Goal: Contribute content: Contribute content

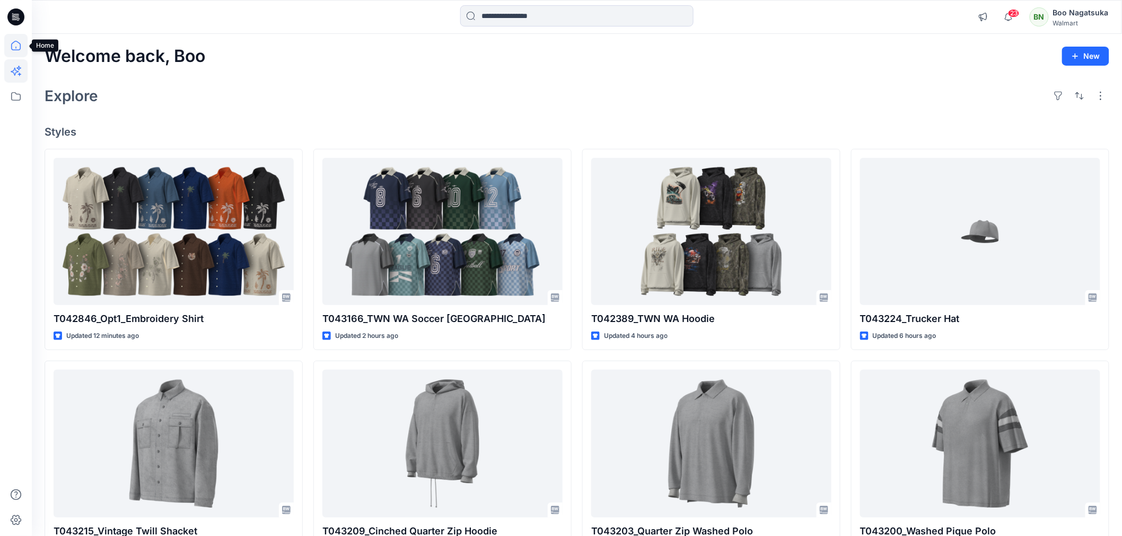
drag, startPoint x: 12, startPoint y: 43, endPoint x: 16, endPoint y: 60, distance: 17.4
click at [14, 44] on icon at bounding box center [15, 45] width 23 height 23
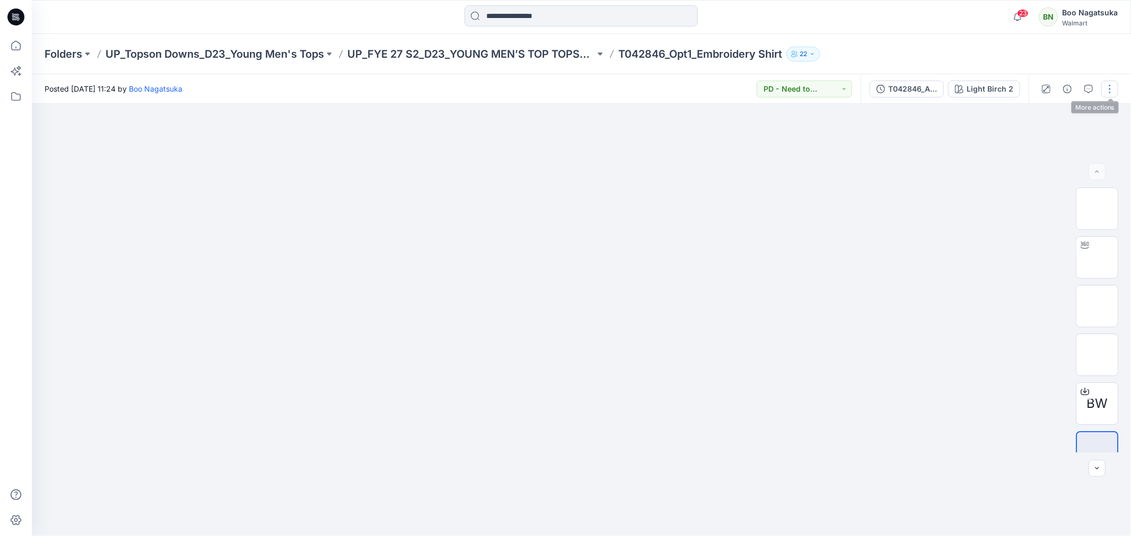
click at [1109, 89] on button "button" at bounding box center [1109, 89] width 17 height 17
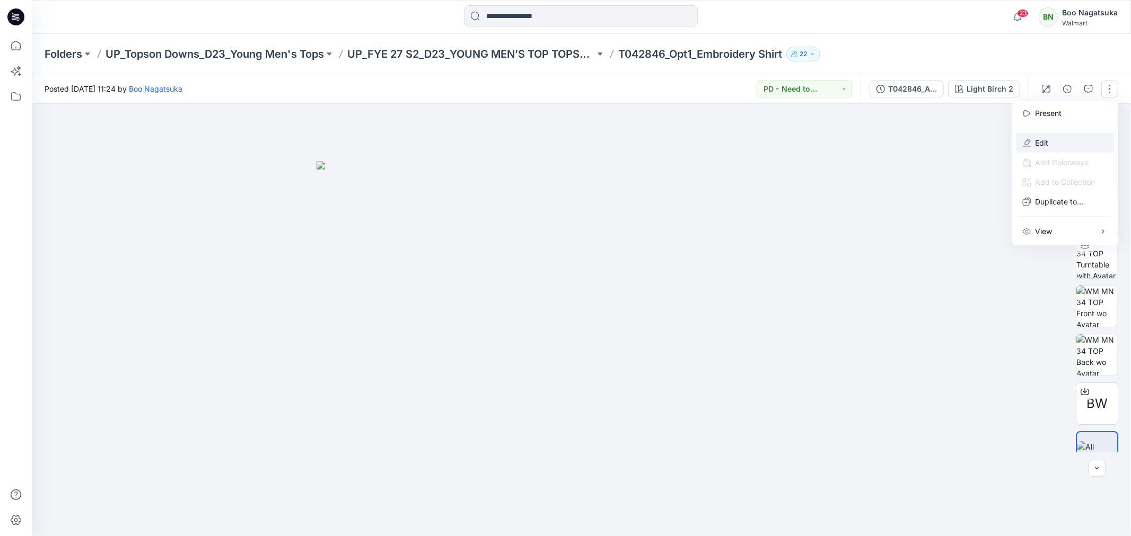
click at [1038, 144] on p "Edit" at bounding box center [1041, 142] width 13 height 11
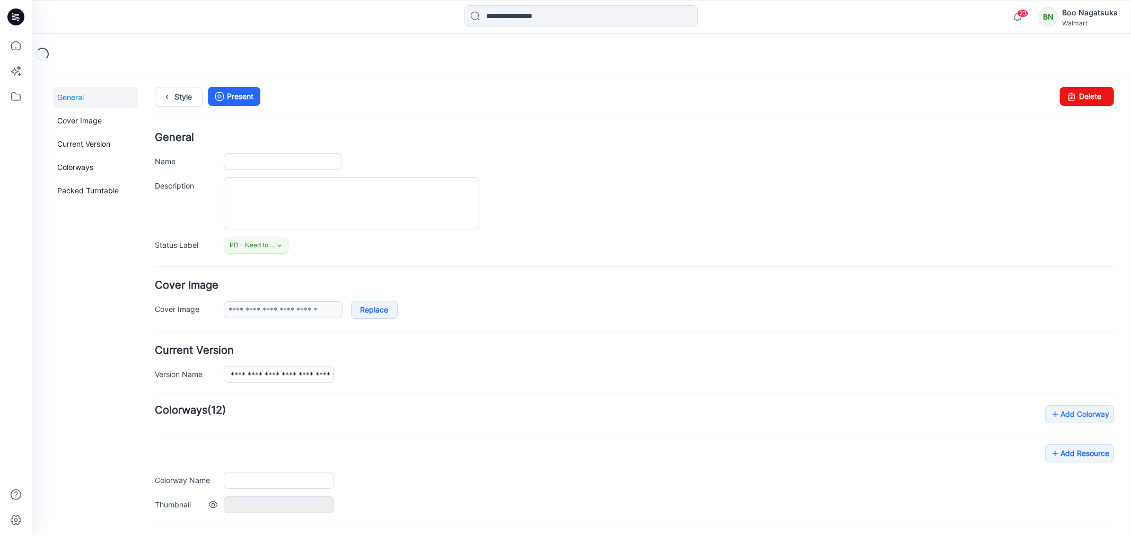
type input "**********"
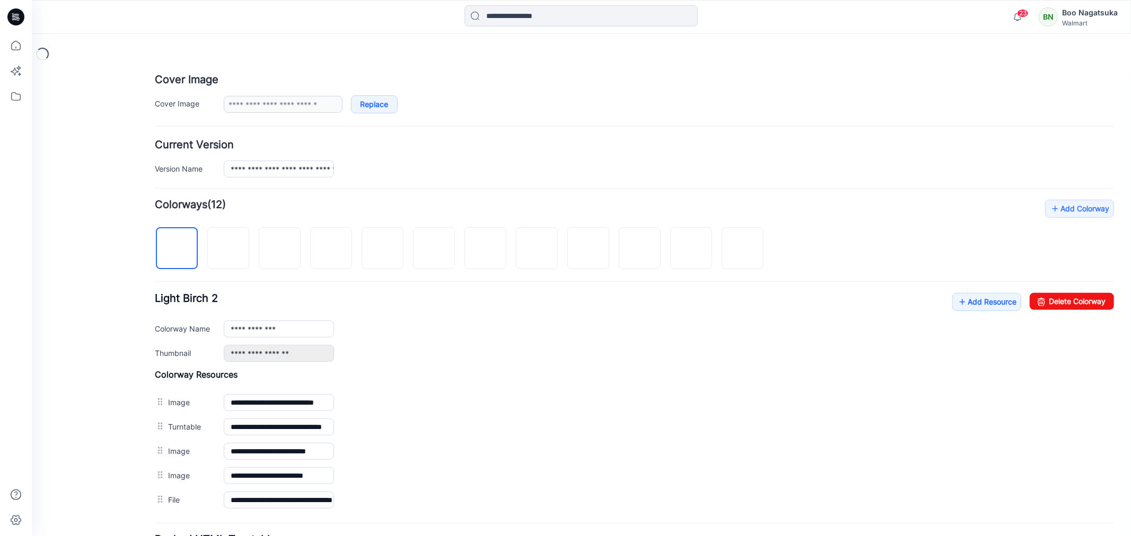
scroll to position [235, 0]
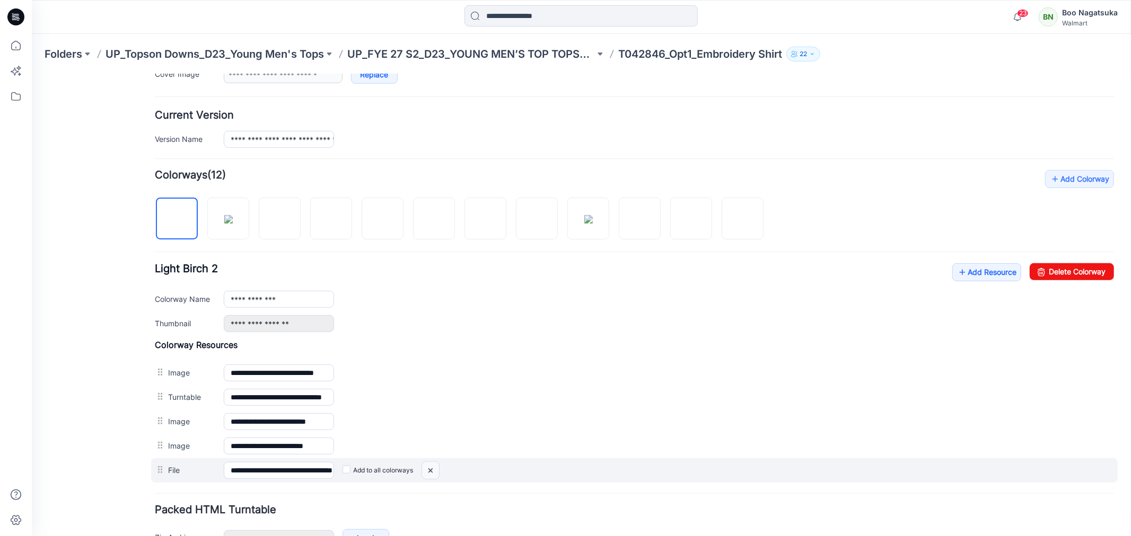
drag, startPoint x: 433, startPoint y: 474, endPoint x: 645, endPoint y: 124, distance: 408.8
click at [433, 474] on img at bounding box center [429, 470] width 17 height 17
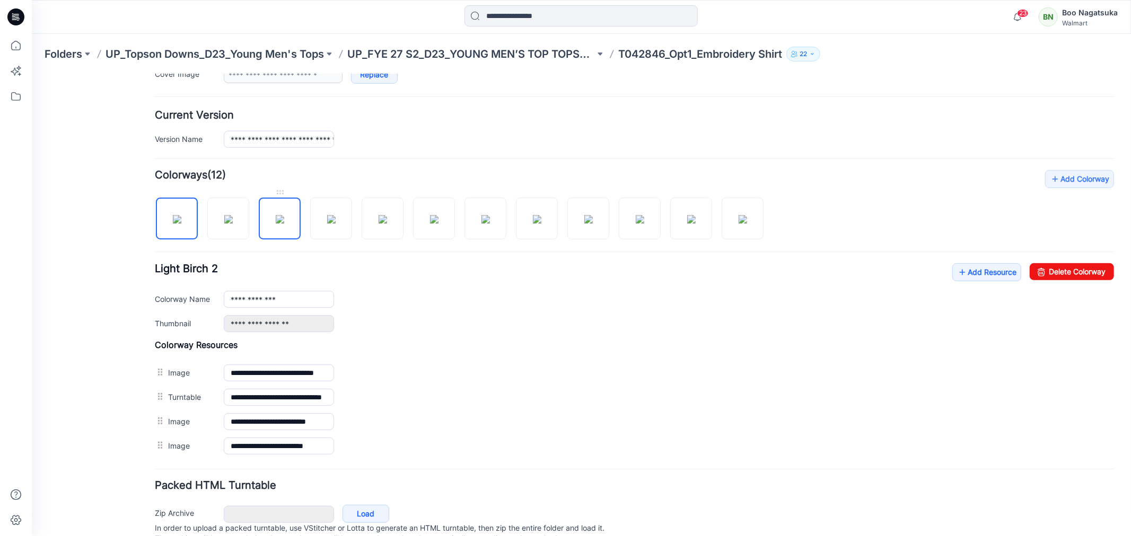
click at [284, 223] on img at bounding box center [279, 219] width 8 height 8
click at [746, 223] on img at bounding box center [742, 219] width 8 height 8
click at [177, 215] on img at bounding box center [176, 219] width 8 height 8
click at [226, 218] on img at bounding box center [228, 219] width 8 height 8
click at [180, 219] on img at bounding box center [176, 219] width 8 height 8
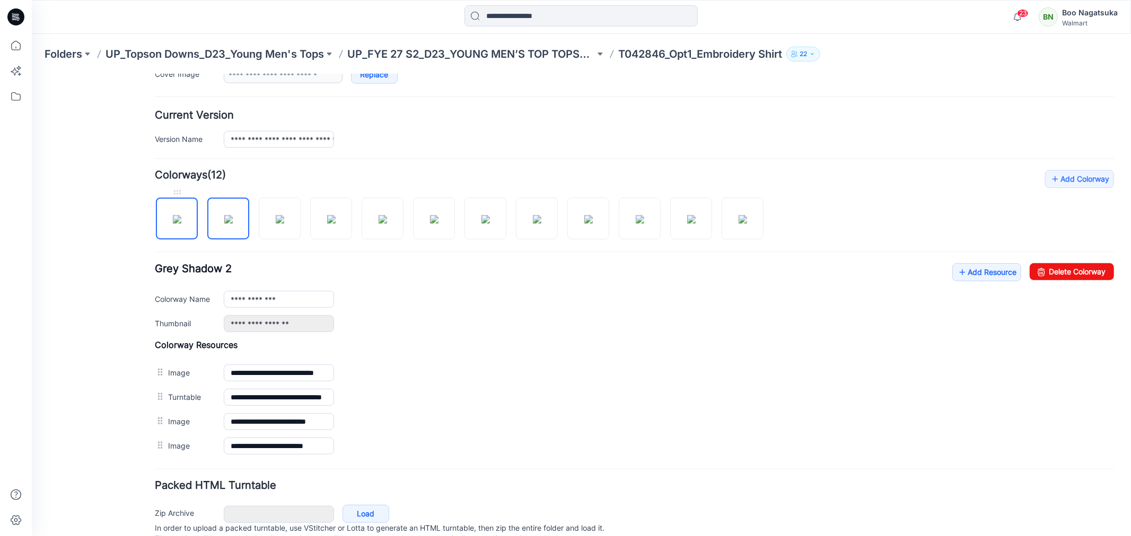
type input "**********"
drag, startPoint x: 98, startPoint y: 469, endPoint x: 124, endPoint y: 450, distance: 31.8
click at [99, 470] on div "General Cover Image Current Version Colorways Packed Turntable" at bounding box center [94, 210] width 85 height 718
click at [981, 273] on link "Add Resource" at bounding box center [985, 272] width 69 height 18
click at [966, 272] on link "Add Resource" at bounding box center [985, 272] width 69 height 18
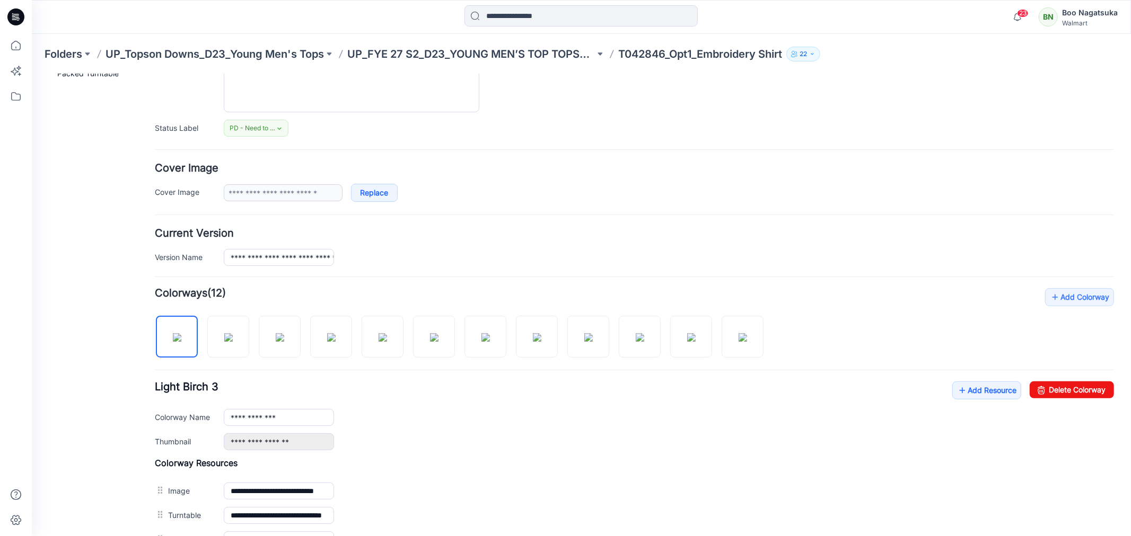
scroll to position [0, 0]
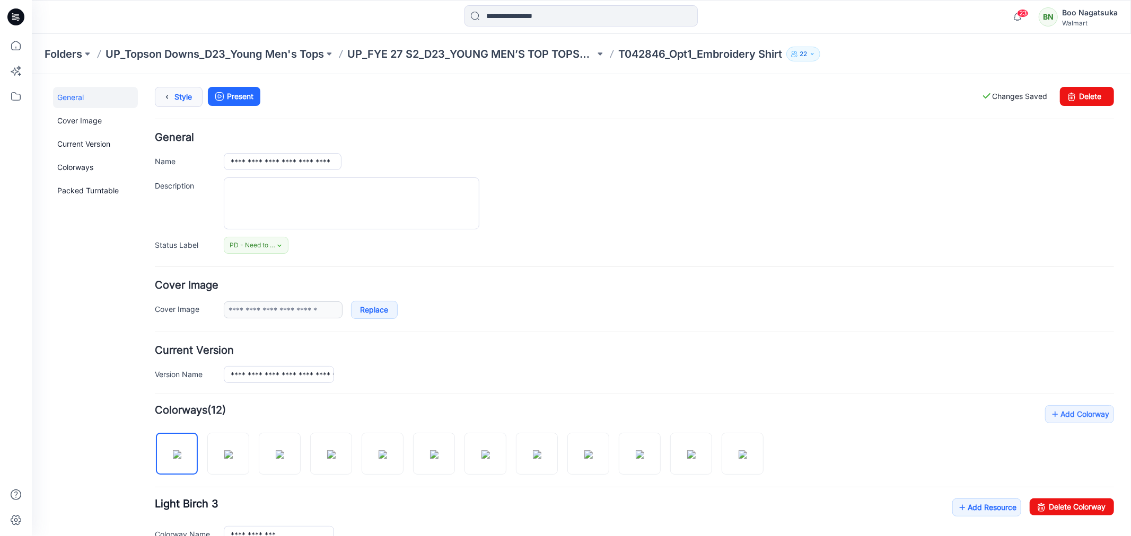
click at [179, 93] on link "Style" at bounding box center [178, 96] width 48 height 20
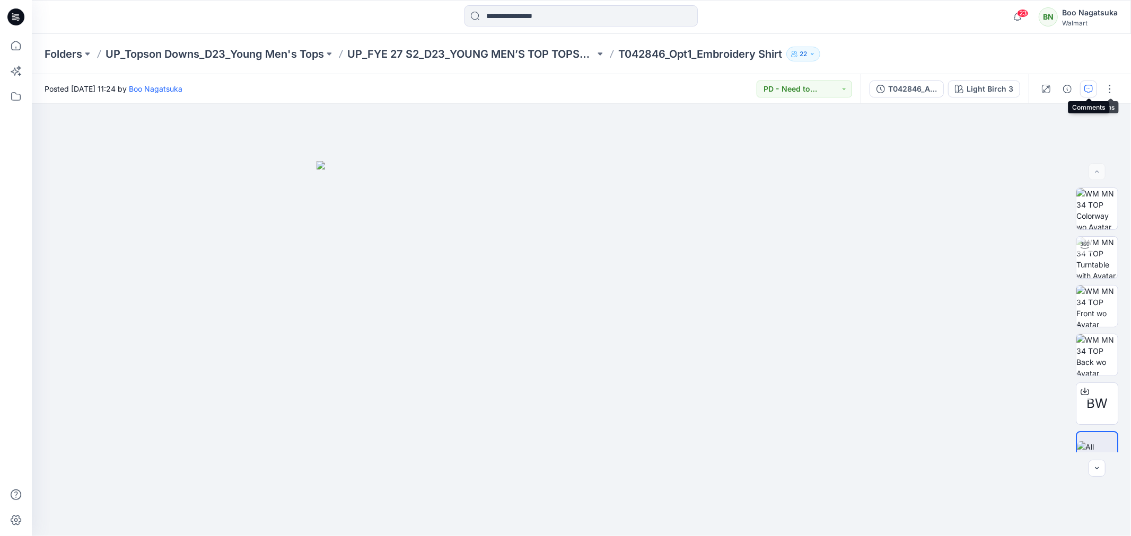
click at [1089, 87] on icon "button" at bounding box center [1088, 89] width 8 height 8
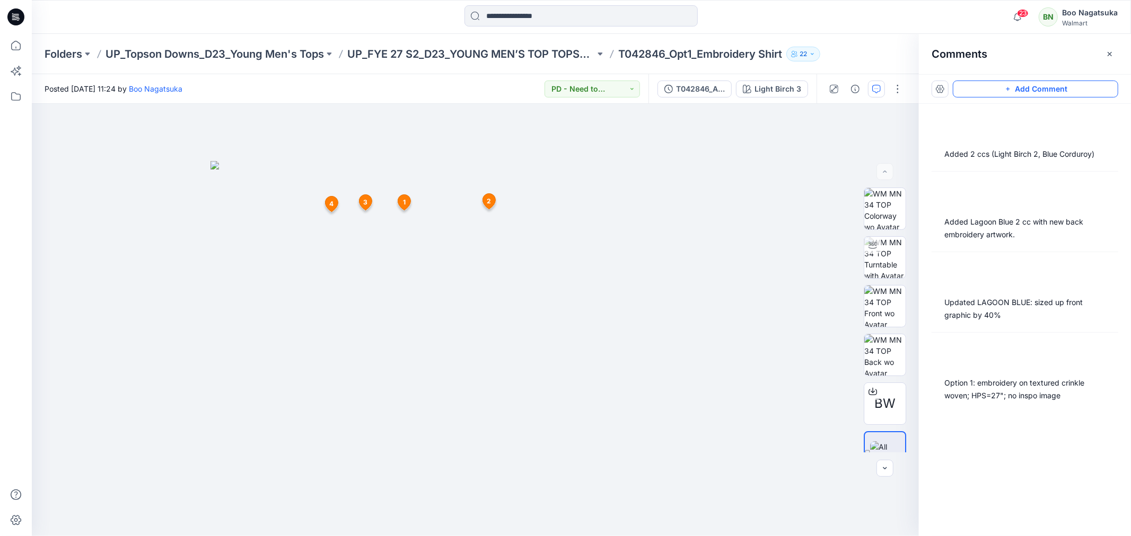
click at [1045, 85] on button "Add Comment" at bounding box center [1035, 89] width 165 height 17
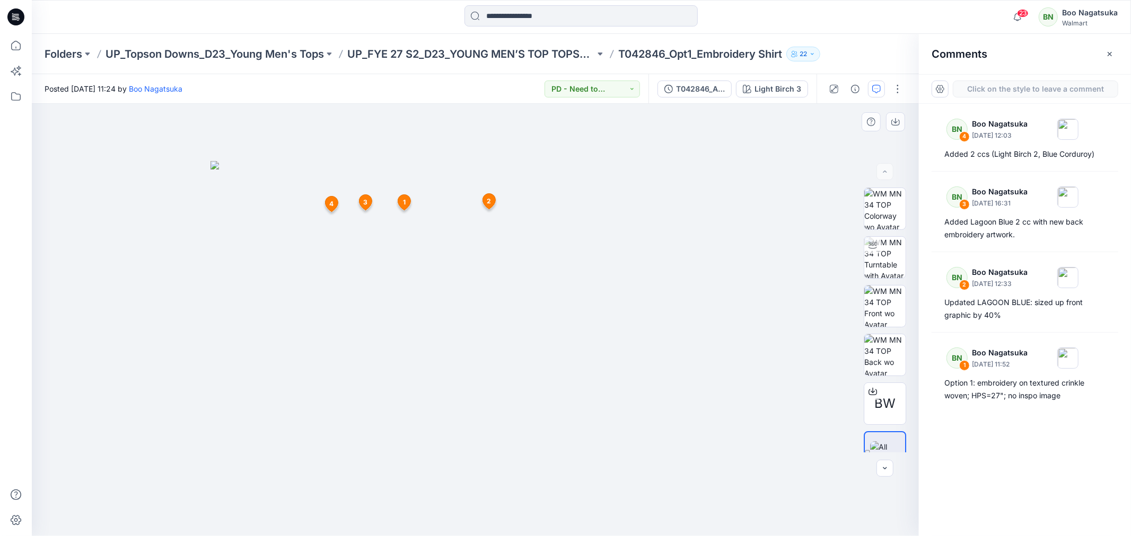
click at [292, 212] on div "5 1 BN Boo Nagatsuka August 01, 2025 11:52 Option 1: embroidery on textured cri…" at bounding box center [475, 320] width 887 height 433
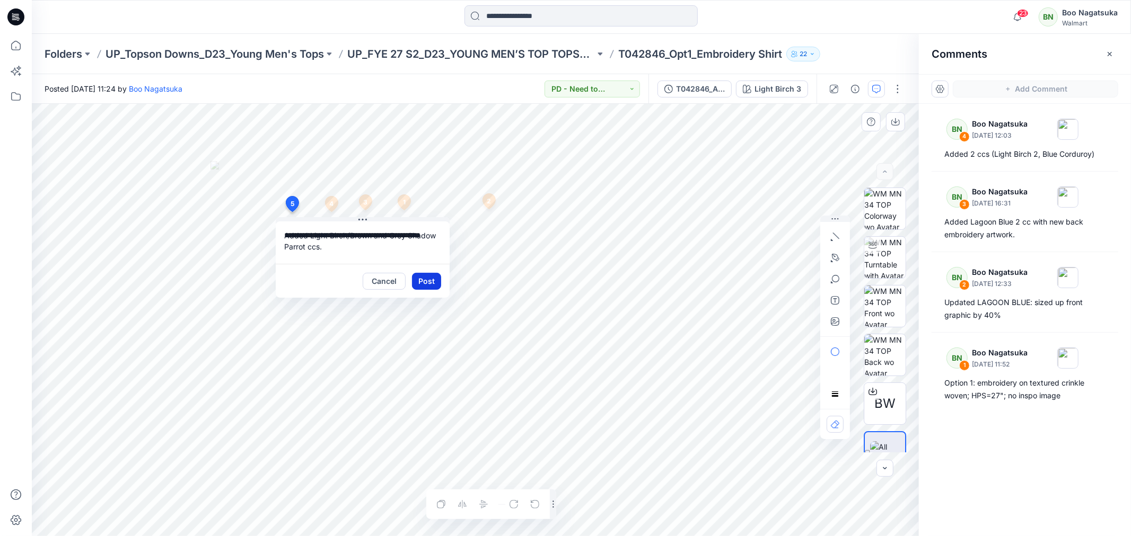
type textarea "**********"
click at [429, 283] on button "Post" at bounding box center [426, 281] width 29 height 17
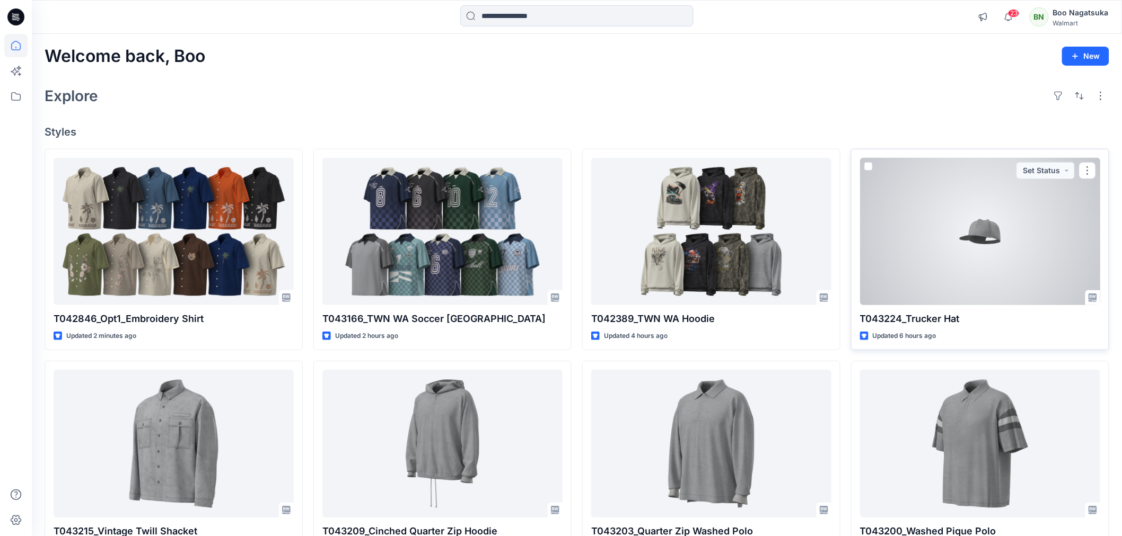
click at [961, 255] on div at bounding box center [980, 231] width 240 height 147
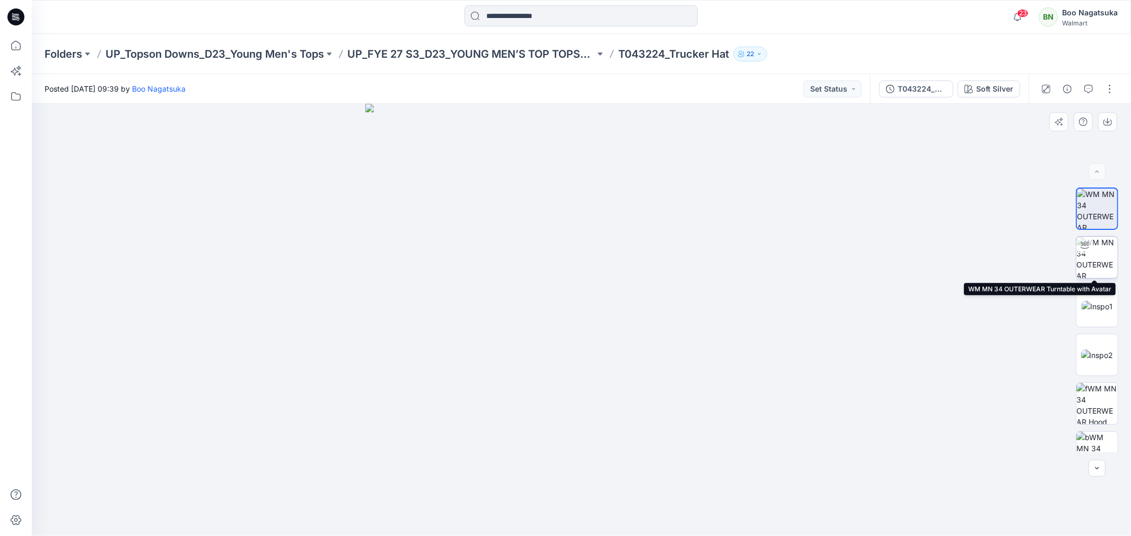
click at [1105, 263] on img at bounding box center [1096, 257] width 41 height 41
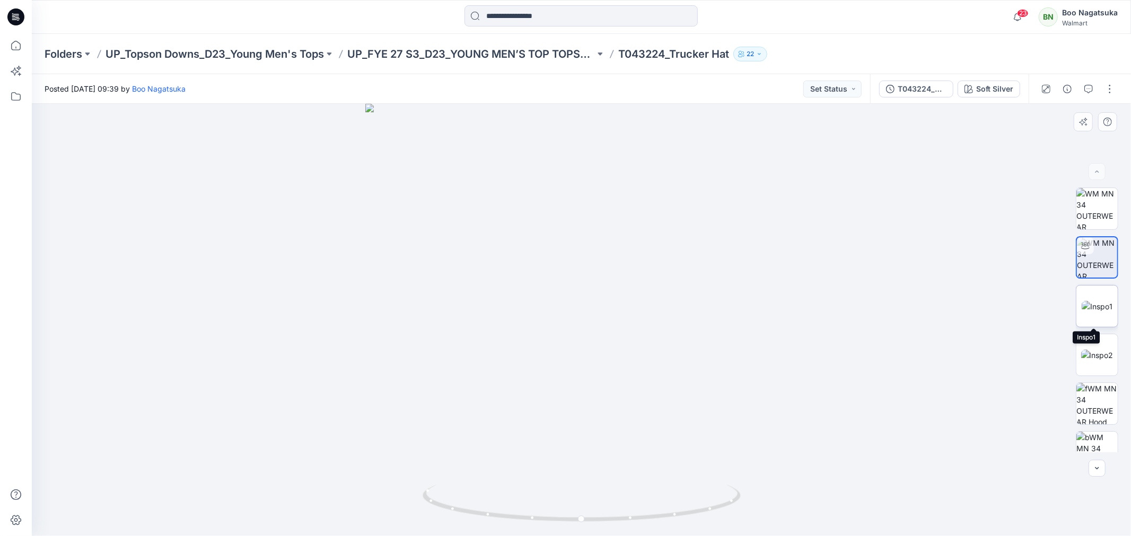
click at [1097, 306] on img at bounding box center [1096, 306] width 31 height 11
drag, startPoint x: 1097, startPoint y: 351, endPoint x: 1100, endPoint y: 359, distance: 7.9
click at [1098, 352] on img at bounding box center [1097, 355] width 32 height 11
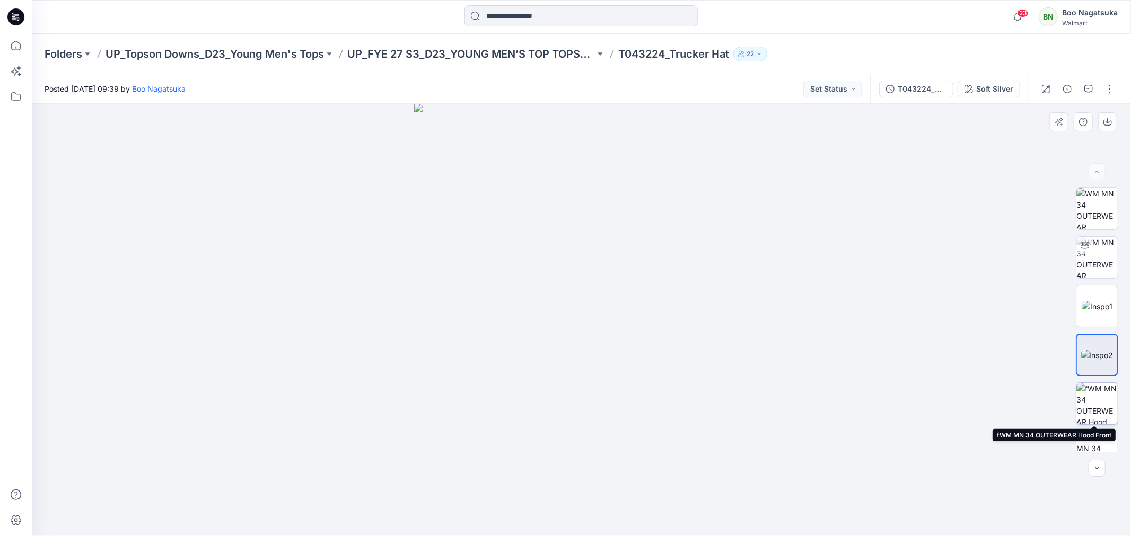
click at [1101, 409] on img at bounding box center [1096, 403] width 41 height 41
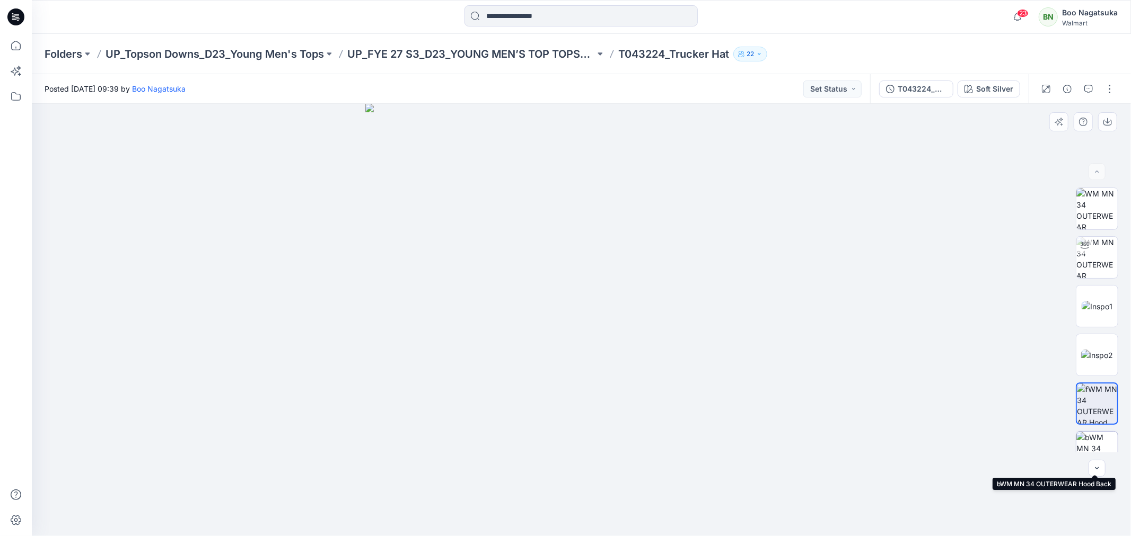
click at [1105, 443] on img at bounding box center [1096, 452] width 41 height 41
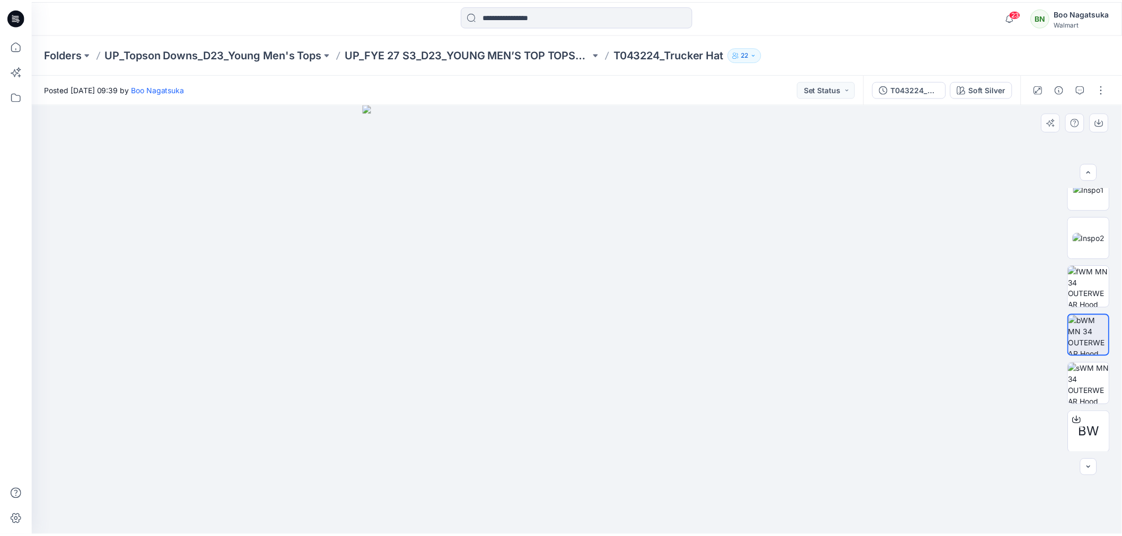
scroll to position [118, 0]
click at [1096, 389] on img at bounding box center [1096, 383] width 41 height 41
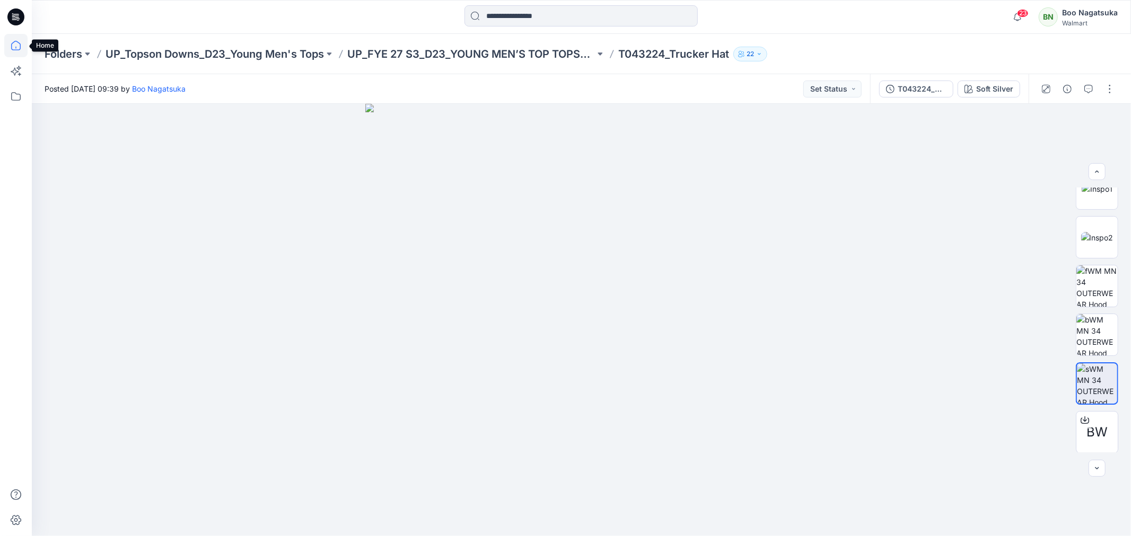
click at [15, 43] on icon at bounding box center [15, 45] width 23 height 23
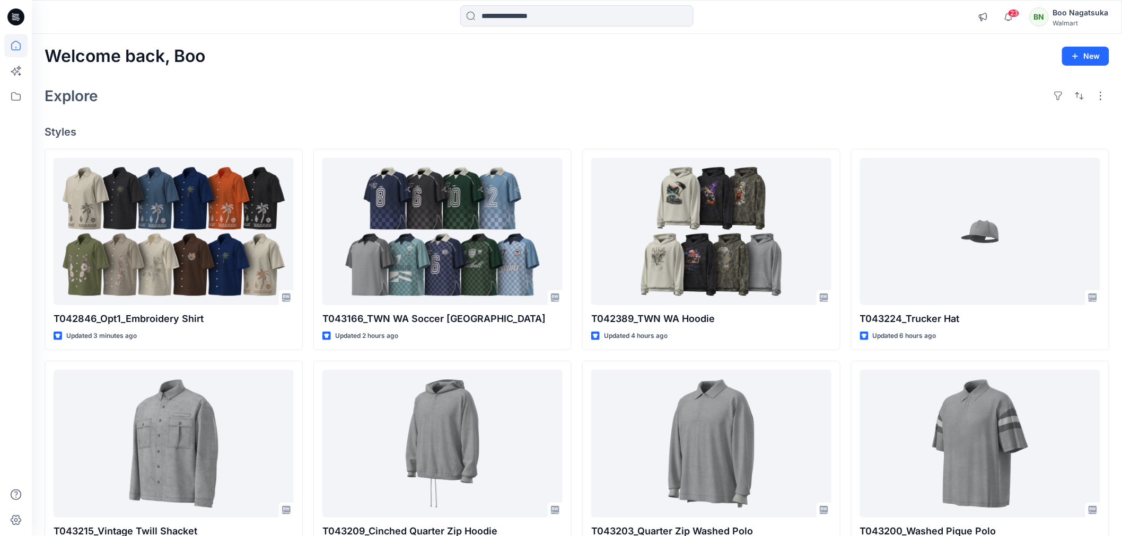
drag, startPoint x: 570, startPoint y: 99, endPoint x: 606, endPoint y: 94, distance: 35.8
click at [570, 99] on div "Explore" at bounding box center [577, 95] width 1064 height 25
